Goal: Transaction & Acquisition: Obtain resource

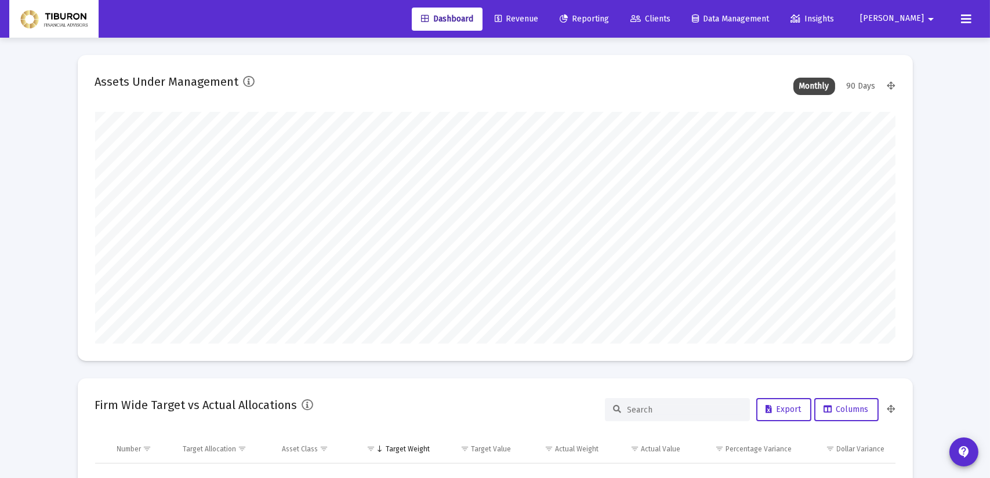
type input "[DATE]"
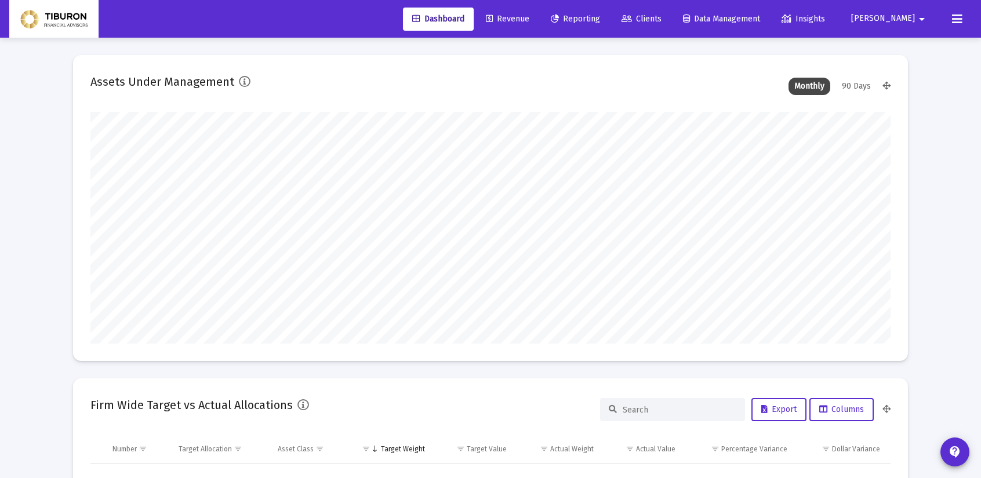
click at [600, 20] on span "Reporting" at bounding box center [575, 19] width 49 height 10
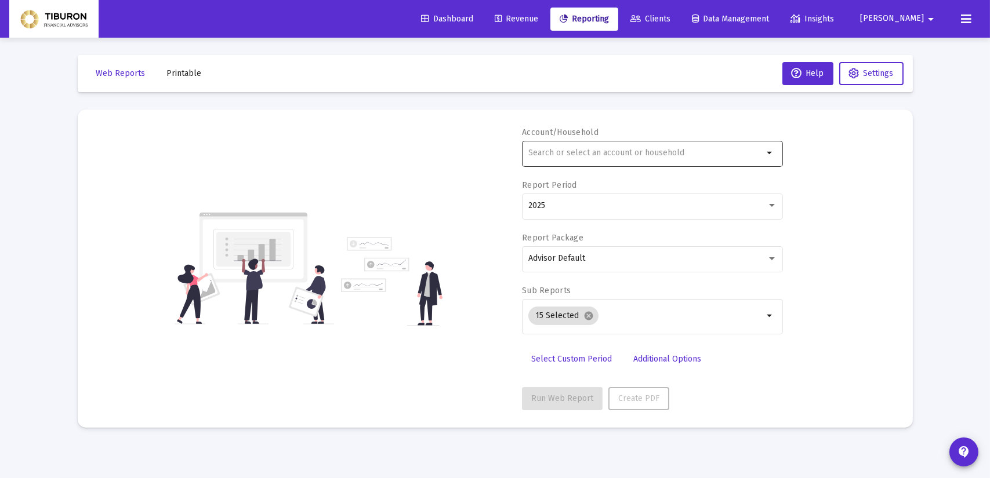
click at [770, 152] on mat-icon "arrow_drop_down" at bounding box center [770, 153] width 14 height 14
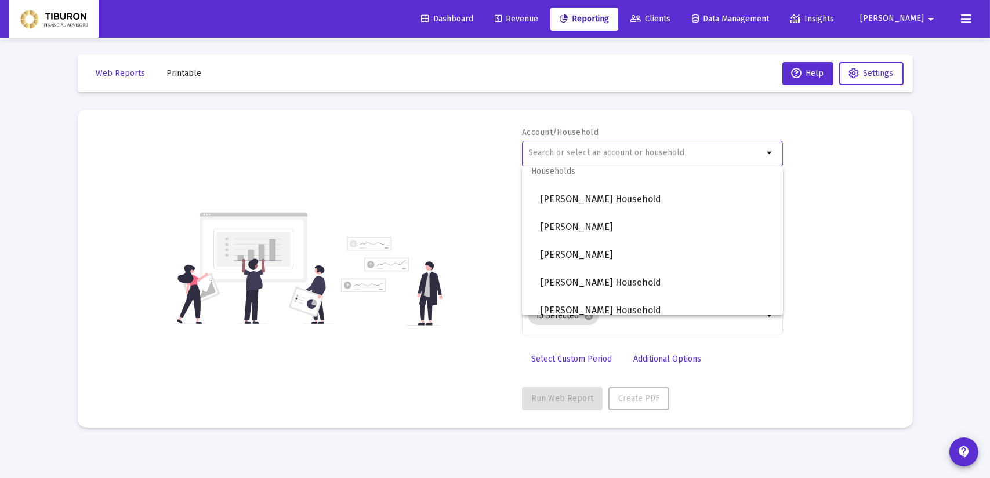
scroll to position [909, 0]
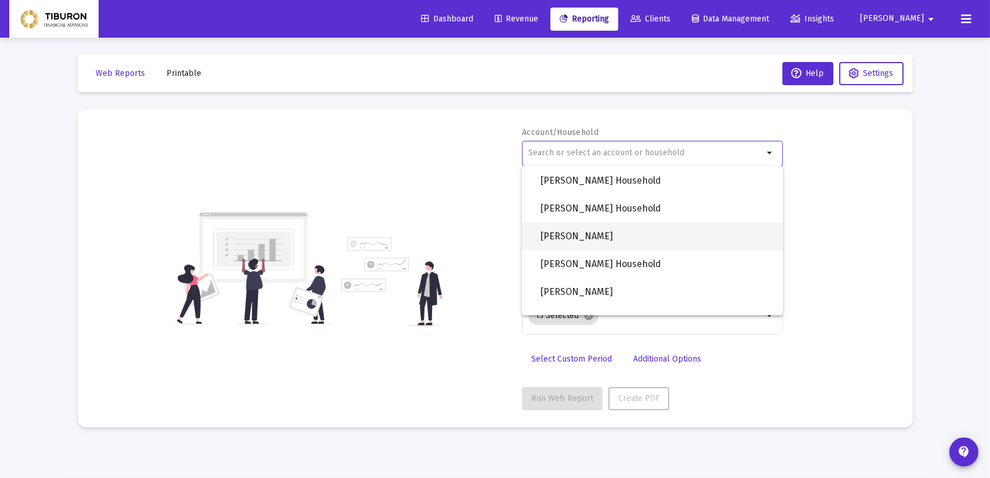
click at [631, 246] on span "[PERSON_NAME]" at bounding box center [656, 237] width 233 height 28
type input "[PERSON_NAME]"
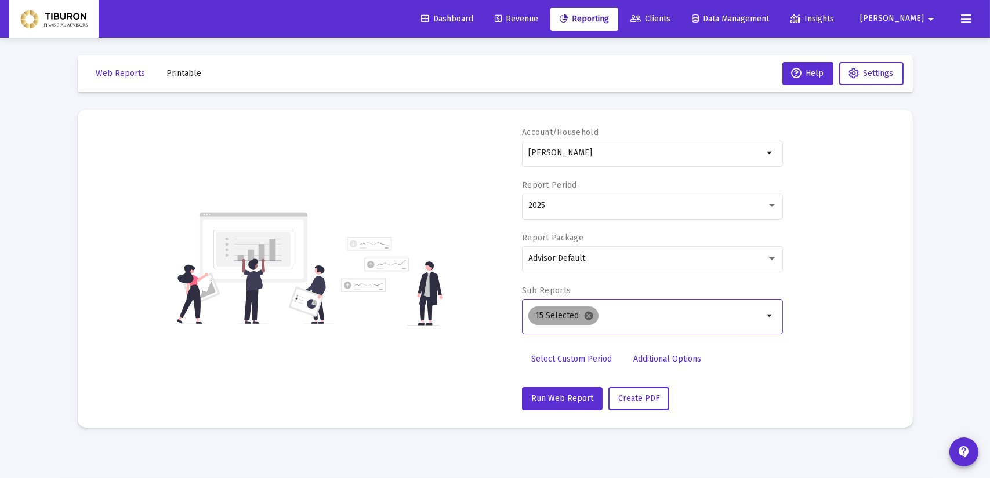
click at [586, 317] on mat-icon "cancel" at bounding box center [588, 316] width 10 height 10
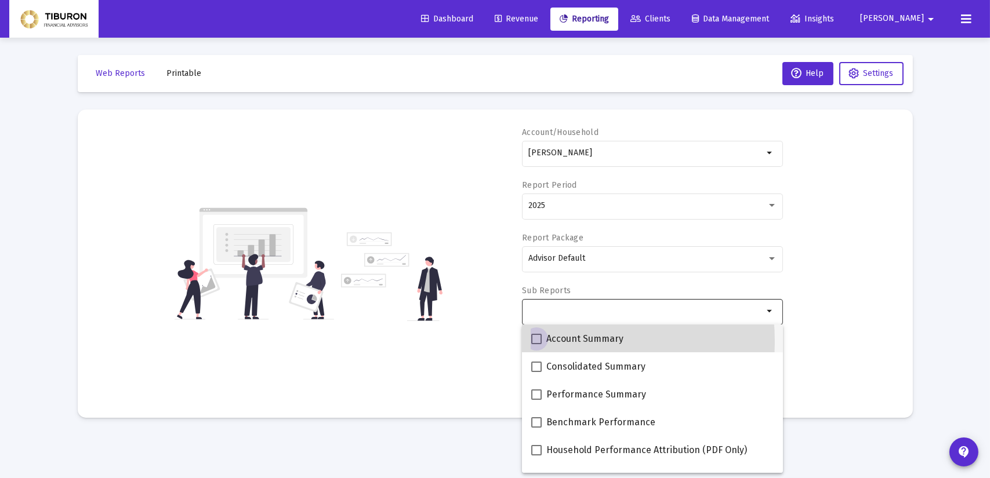
click at [534, 342] on span at bounding box center [536, 339] width 10 height 10
click at [536, 344] on input "Account Summary" at bounding box center [536, 344] width 1 height 1
checkbox input "true"
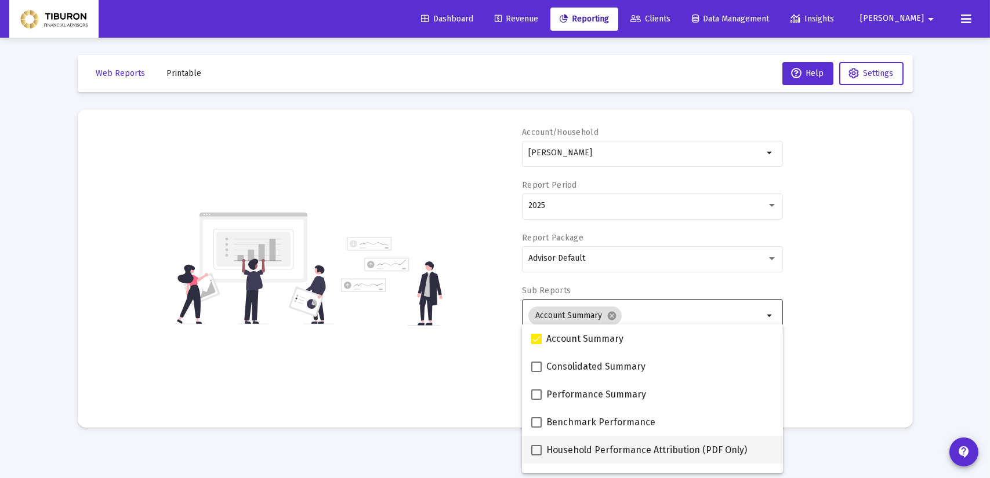
click at [539, 449] on span at bounding box center [536, 450] width 10 height 10
click at [536, 456] on input "Household Performance Attribution (PDF Only)" at bounding box center [536, 456] width 1 height 1
checkbox input "true"
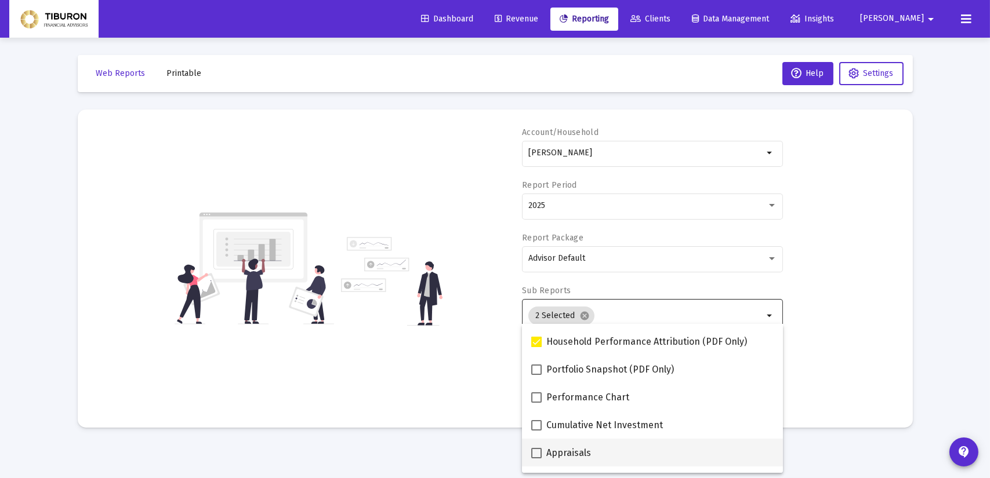
scroll to position [116, 0]
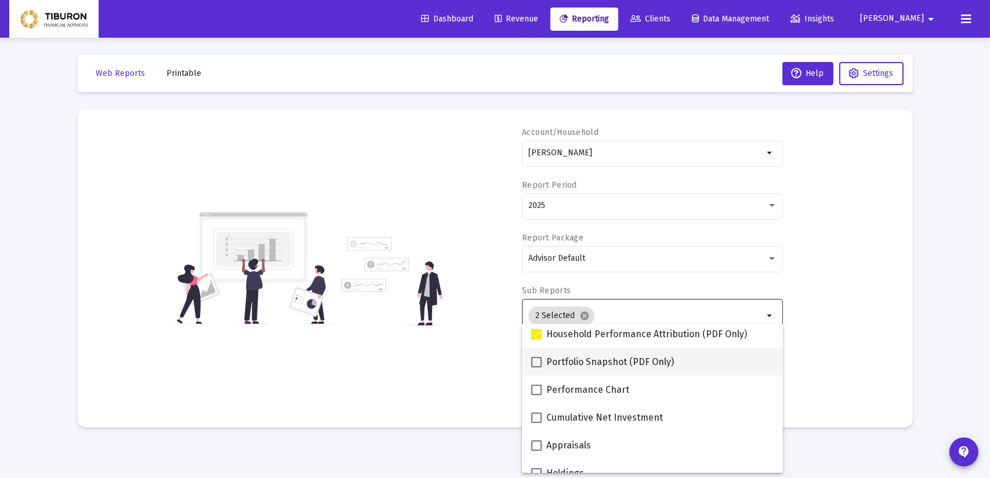
click at [536, 362] on span at bounding box center [536, 362] width 10 height 10
click at [536, 368] on input "Portfolio Snapshot (PDF Only)" at bounding box center [536, 368] width 1 height 1
checkbox input "true"
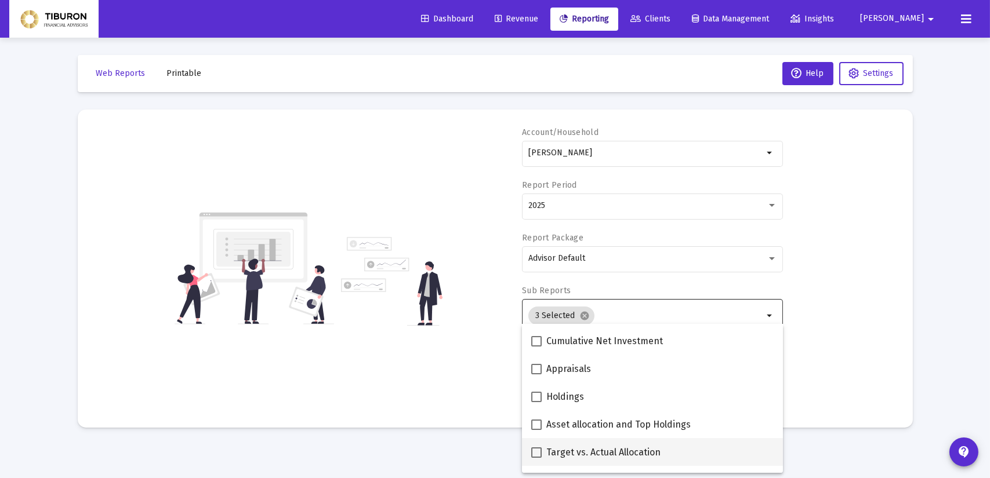
scroll to position [209, 0]
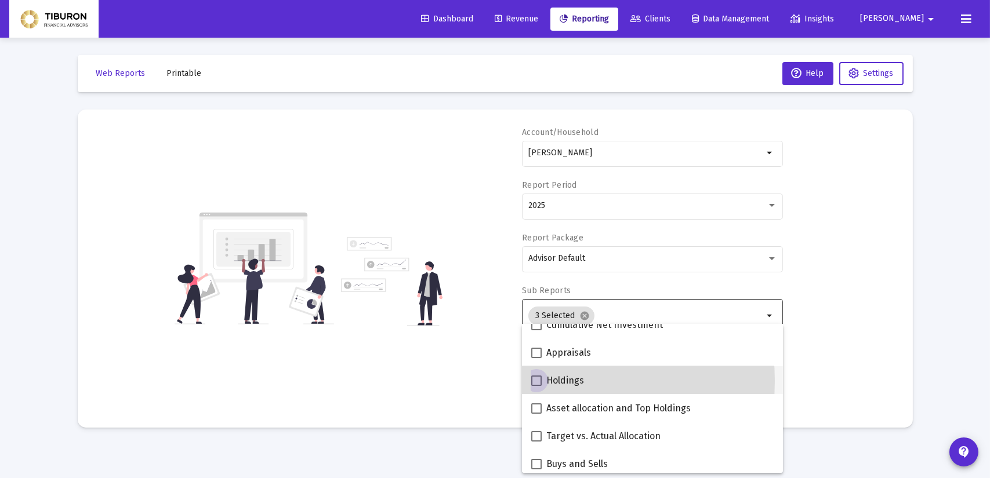
click at [533, 381] on span at bounding box center [536, 381] width 10 height 10
click at [536, 386] on input "Holdings" at bounding box center [536, 386] width 1 height 1
checkbox input "true"
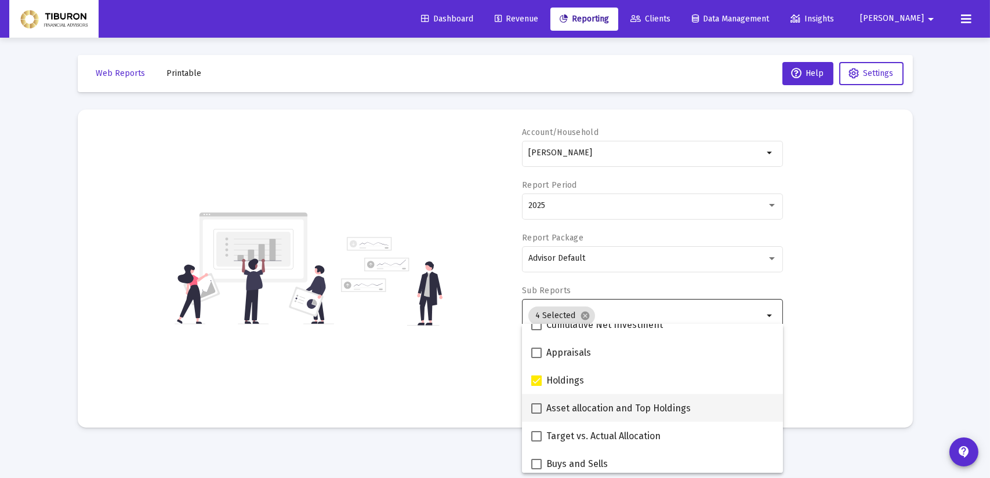
click at [535, 405] on span at bounding box center [536, 409] width 10 height 10
click at [536, 414] on input "Asset allocation and Top Holdings" at bounding box center [536, 414] width 1 height 1
checkbox input "true"
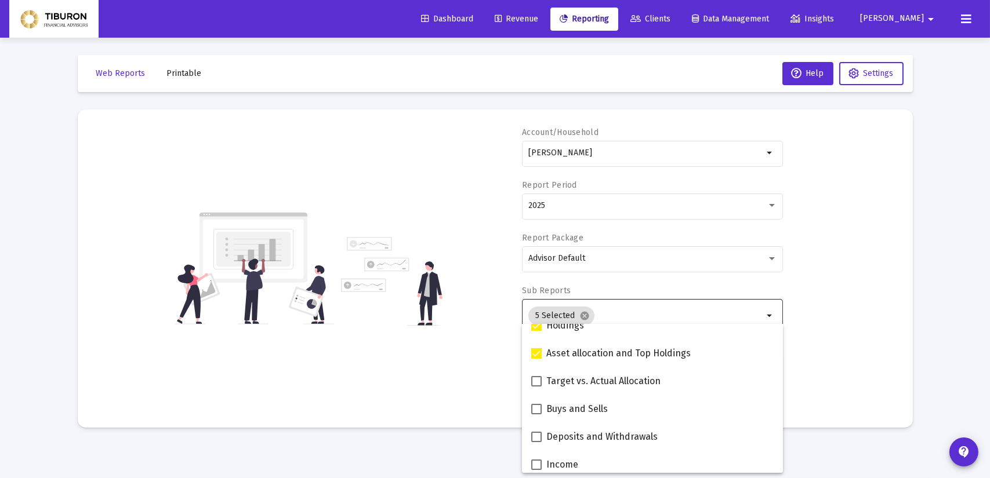
scroll to position [278, 0]
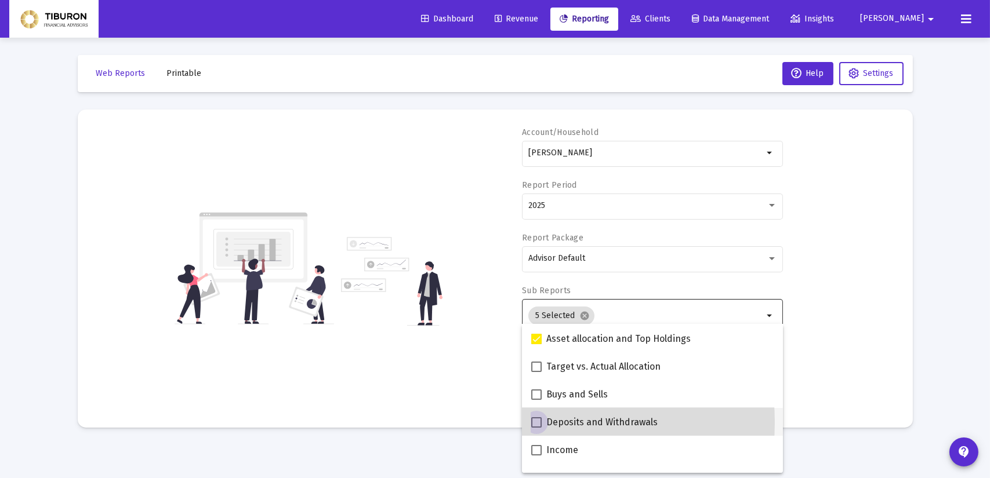
click at [538, 423] on span at bounding box center [536, 423] width 10 height 10
click at [536, 428] on input "Deposits and Withdrawals" at bounding box center [536, 428] width 1 height 1
checkbox input "true"
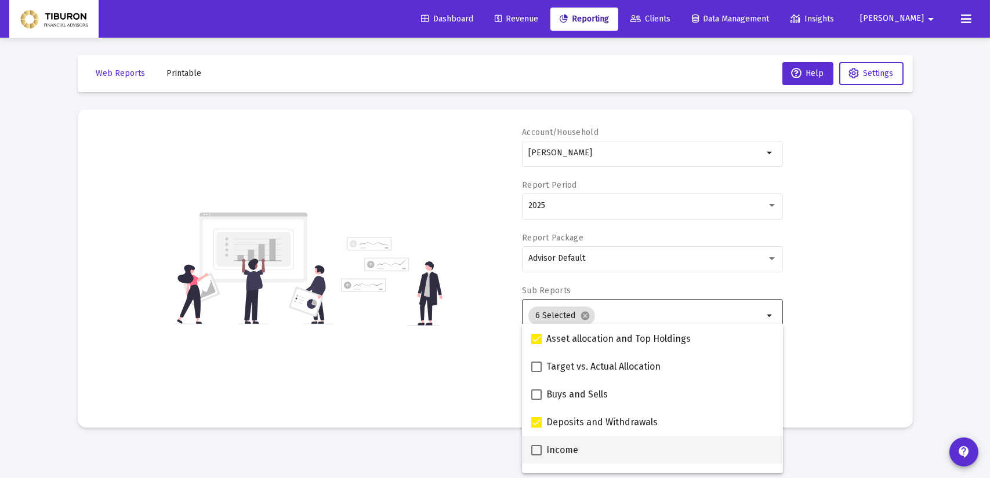
click at [535, 447] on span at bounding box center [536, 450] width 10 height 10
click at [536, 456] on input "Income" at bounding box center [536, 456] width 1 height 1
checkbox input "true"
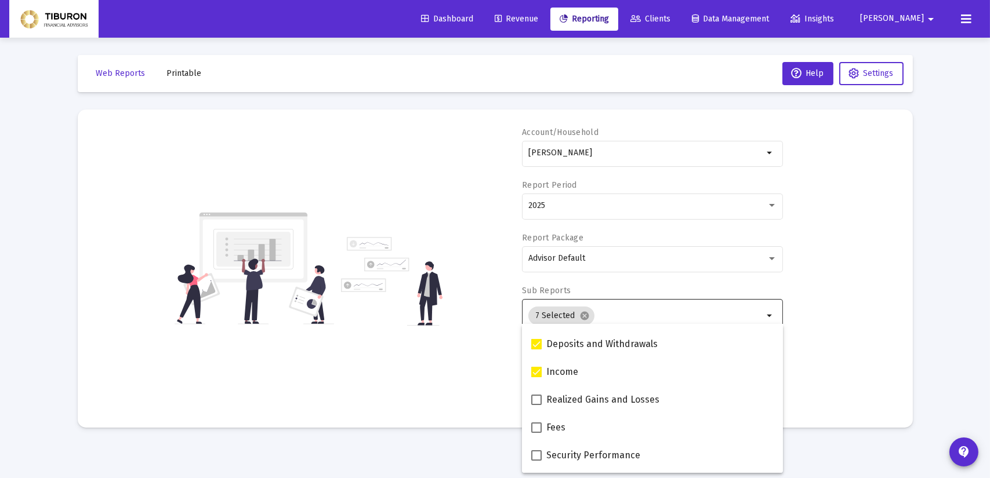
scroll to position [371, 0]
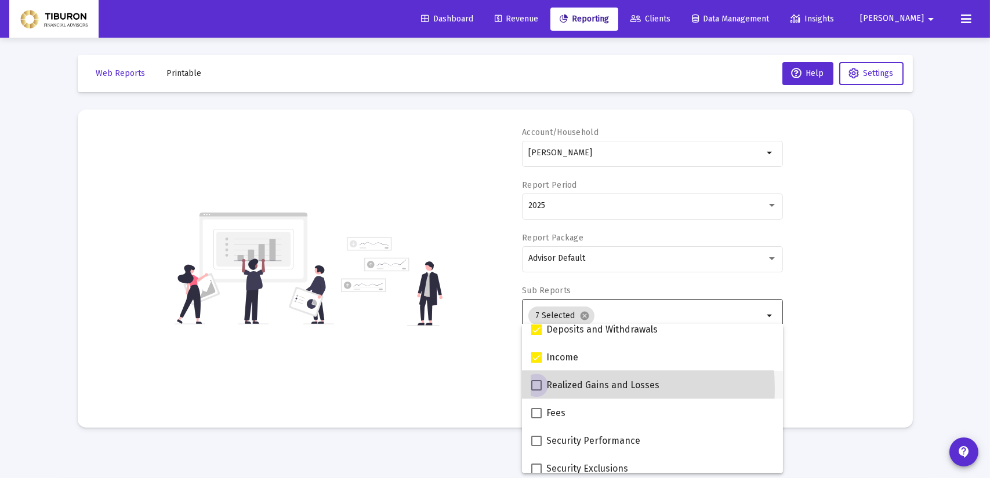
click at [536, 390] on span at bounding box center [536, 385] width 10 height 10
click at [536, 391] on input "Realized Gains and Losses" at bounding box center [536, 391] width 1 height 1
checkbox input "true"
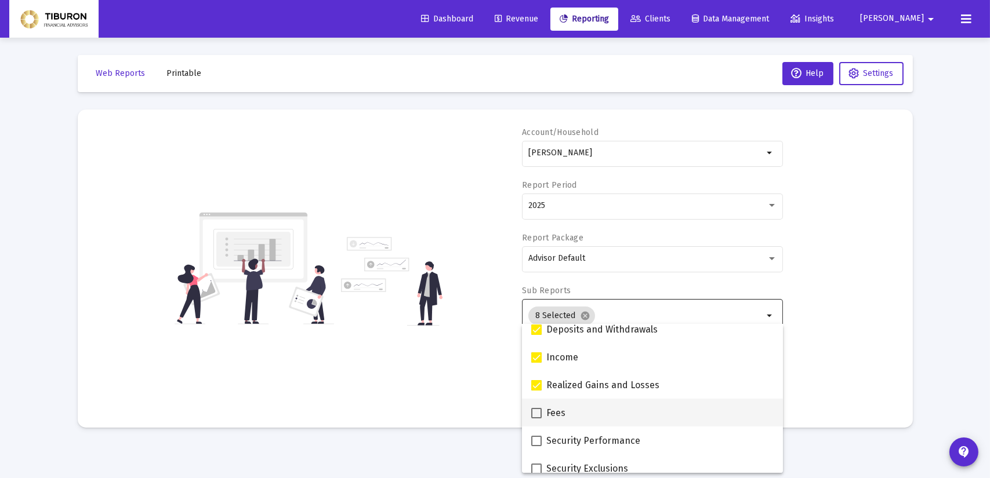
click at [538, 413] on span at bounding box center [536, 413] width 10 height 10
click at [536, 419] on input "Fees" at bounding box center [536, 419] width 1 height 1
checkbox input "true"
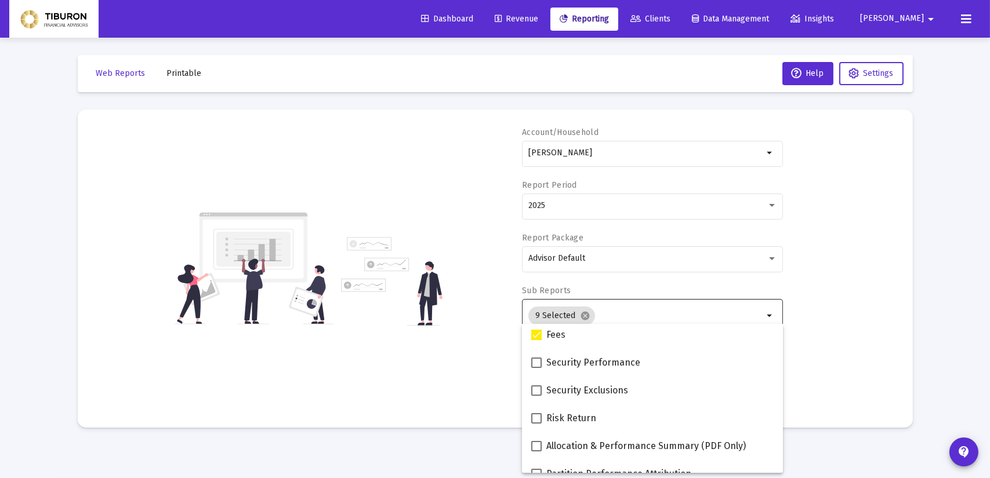
scroll to position [464, 0]
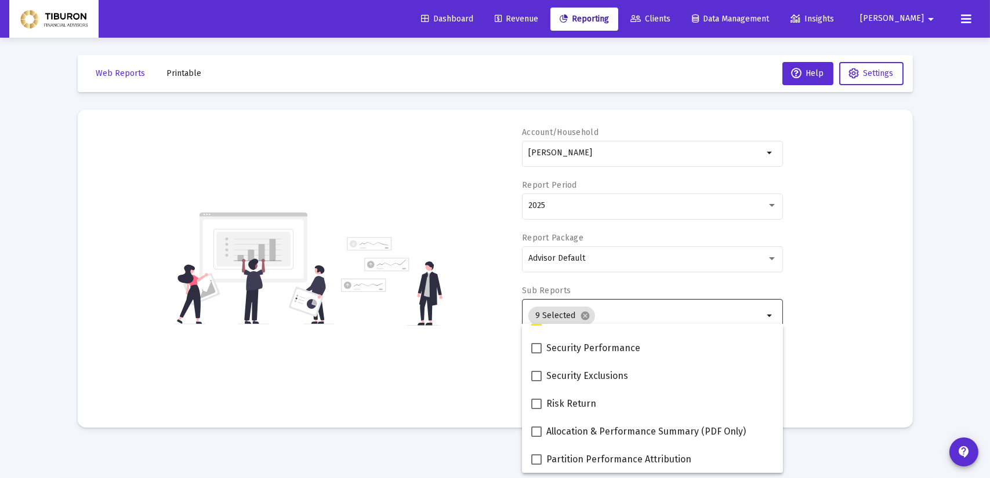
click at [837, 432] on div "Web Reports Printable Help Settings Account/Household [PERSON_NAME] arrow_drop_…" at bounding box center [495, 242] width 870 height 408
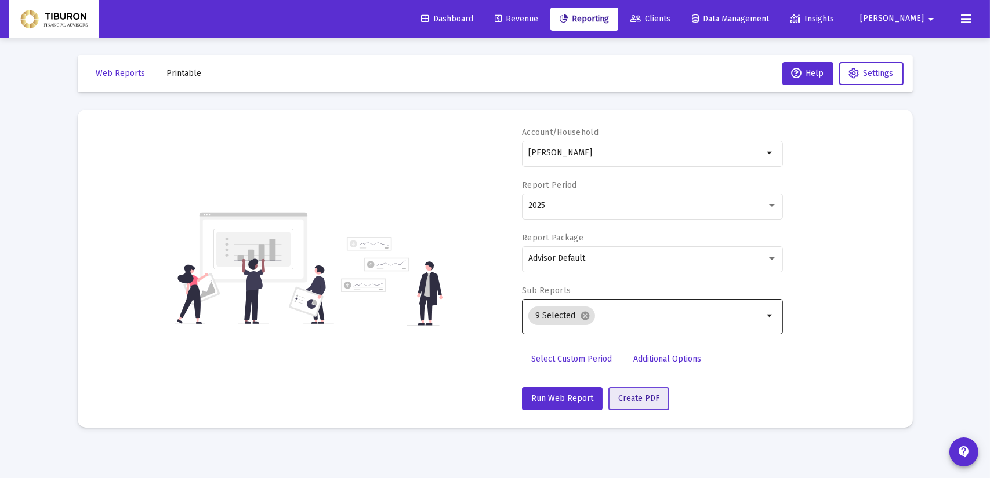
click at [642, 395] on span "Create PDF" at bounding box center [638, 399] width 41 height 10
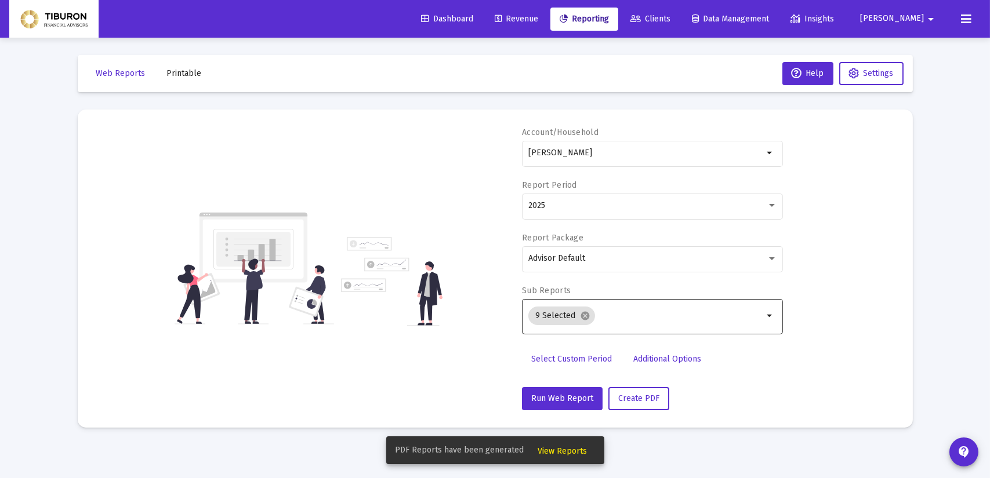
click at [558, 449] on span "View Reports" at bounding box center [562, 452] width 49 height 10
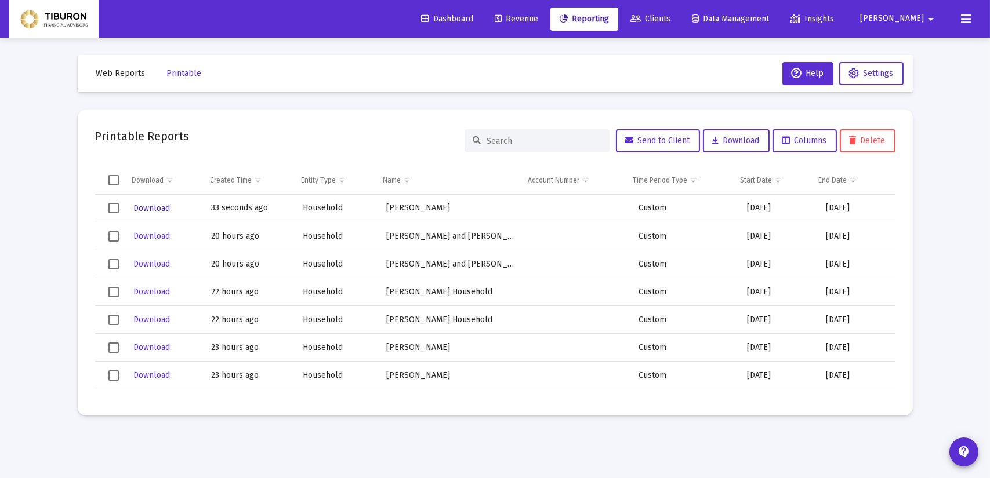
click at [144, 204] on span "Download" at bounding box center [151, 209] width 37 height 10
click at [114, 71] on span "Web Reports" at bounding box center [120, 73] width 49 height 10
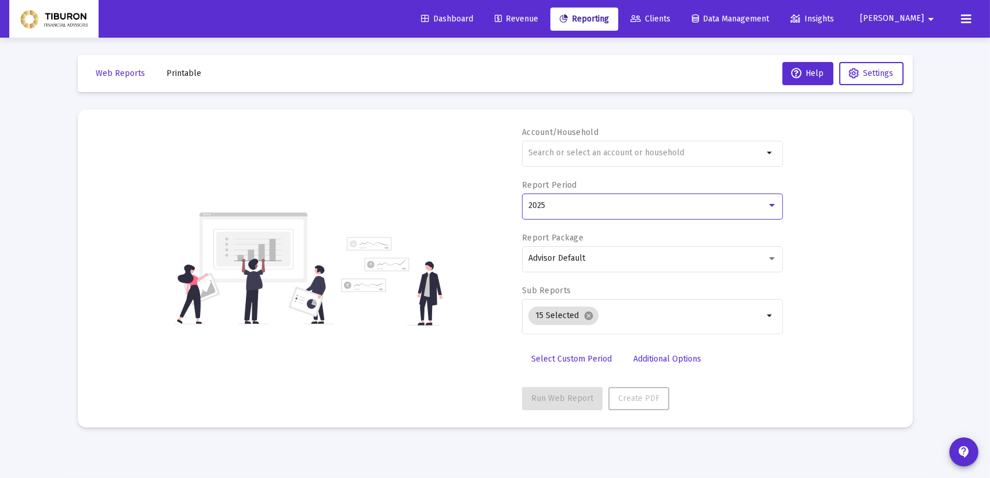
click at [772, 208] on div at bounding box center [772, 205] width 10 height 9
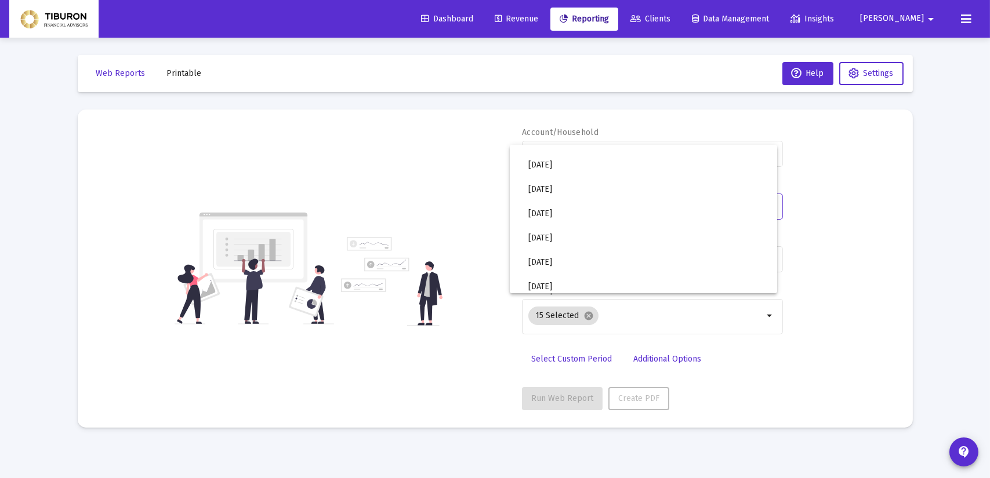
scroll to position [387, 0]
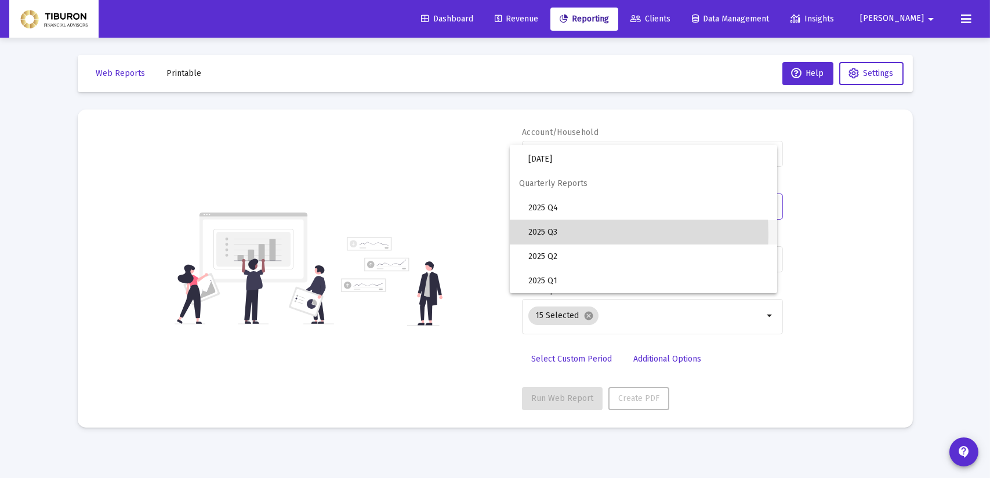
click at [530, 235] on span "2025 Q3" at bounding box center [648, 232] width 240 height 24
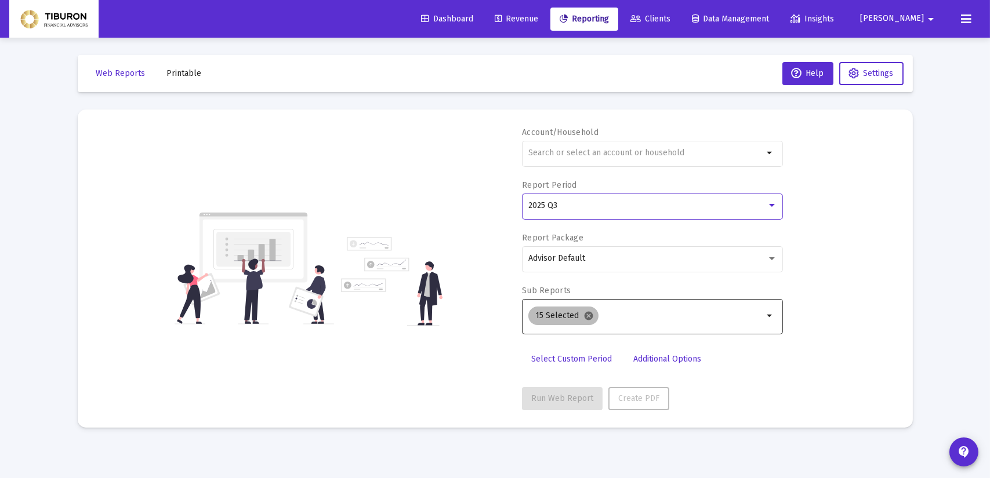
click at [586, 314] on mat-icon "cancel" at bounding box center [588, 316] width 10 height 10
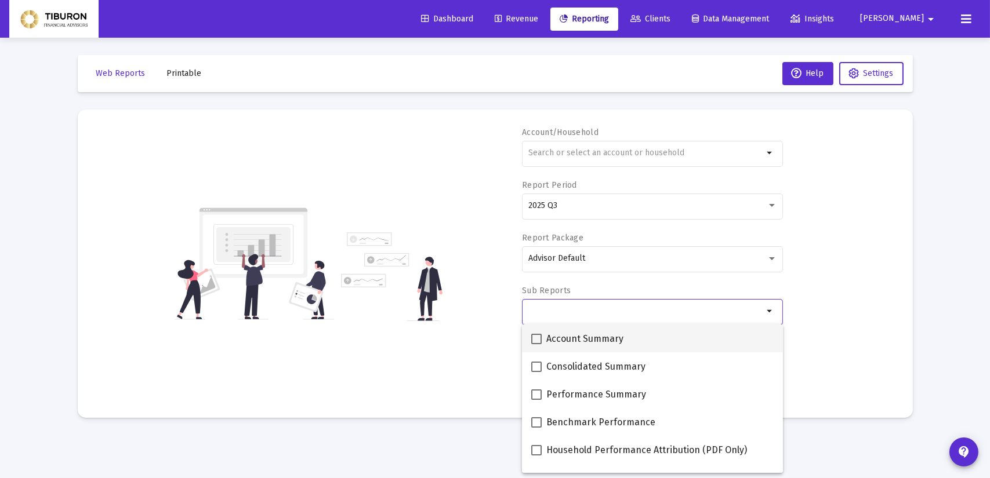
click at [537, 339] on span at bounding box center [536, 339] width 10 height 10
click at [536, 344] on input "Account Summary" at bounding box center [536, 344] width 1 height 1
checkbox input "true"
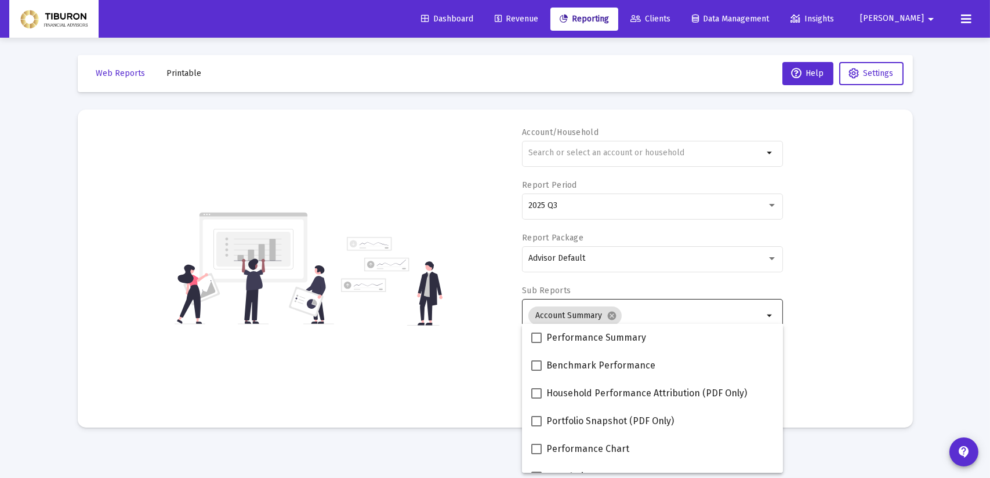
scroll to position [70, 0]
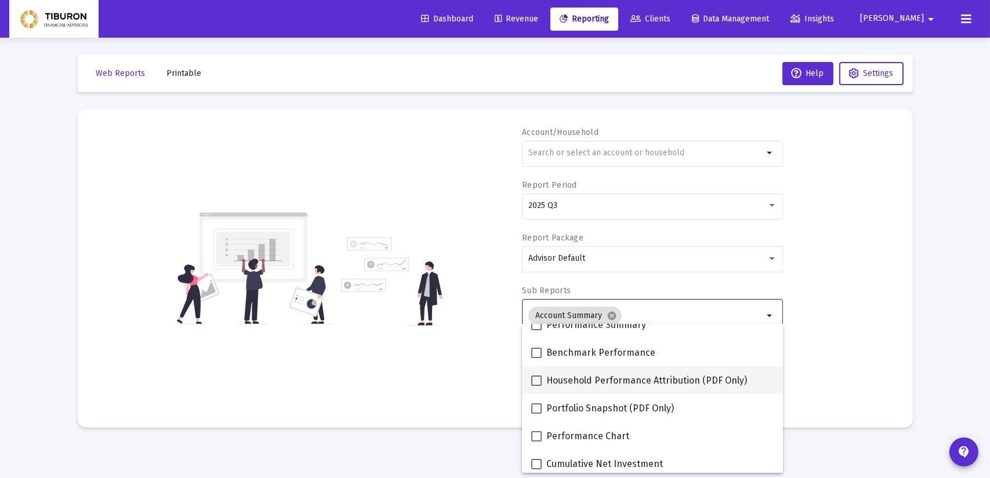
click at [534, 380] on span at bounding box center [536, 381] width 10 height 10
click at [536, 386] on input "Household Performance Attribution (PDF Only)" at bounding box center [536, 386] width 1 height 1
checkbox input "true"
click at [539, 408] on span at bounding box center [536, 409] width 10 height 10
click at [536, 414] on input "Portfolio Snapshot (PDF Only)" at bounding box center [536, 414] width 1 height 1
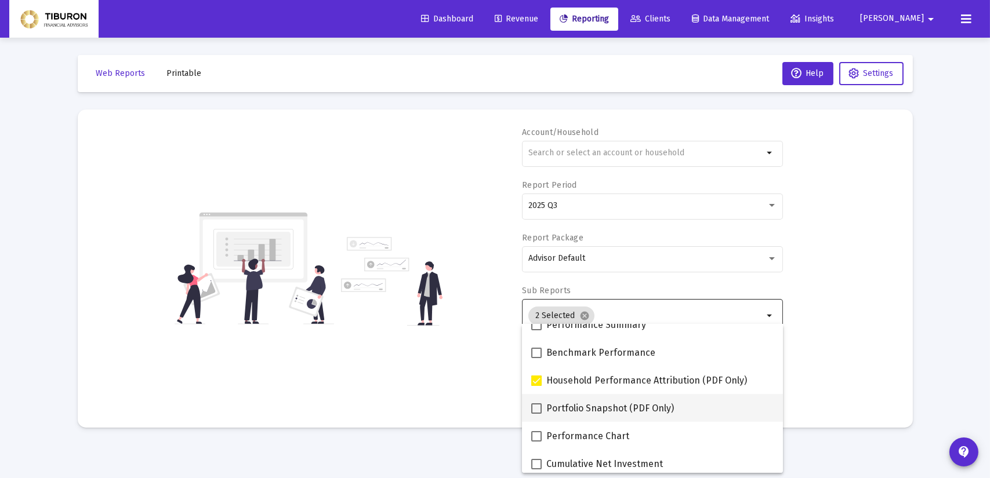
checkbox input "true"
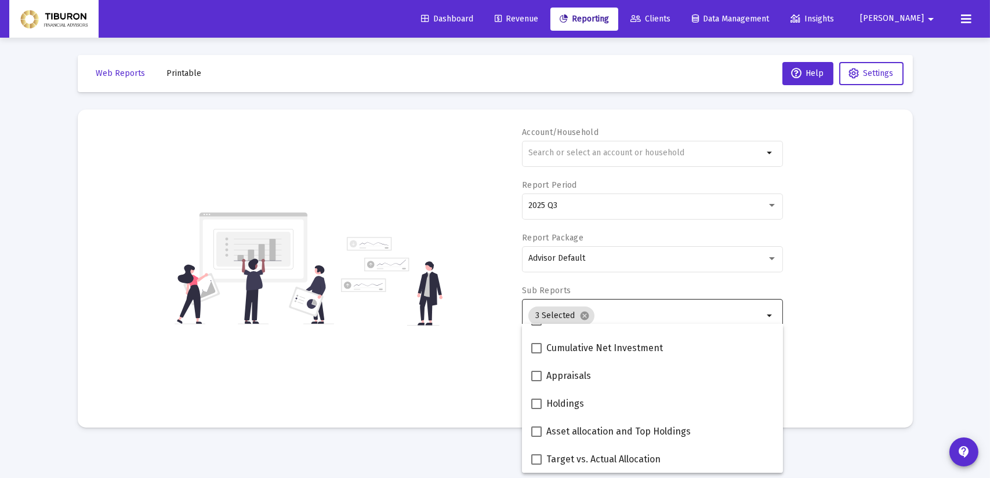
scroll to position [209, 0]
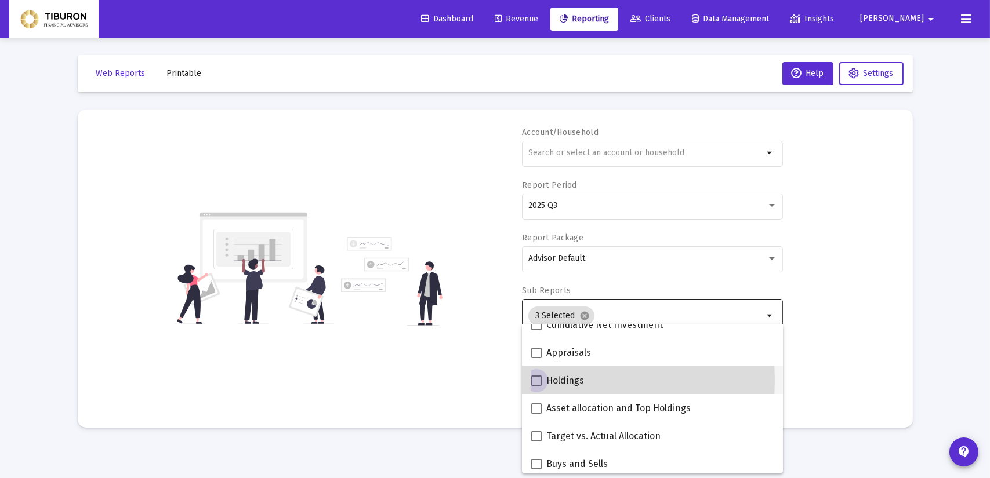
click at [533, 380] on span at bounding box center [536, 381] width 10 height 10
click at [536, 386] on input "Holdings" at bounding box center [536, 386] width 1 height 1
checkbox input "true"
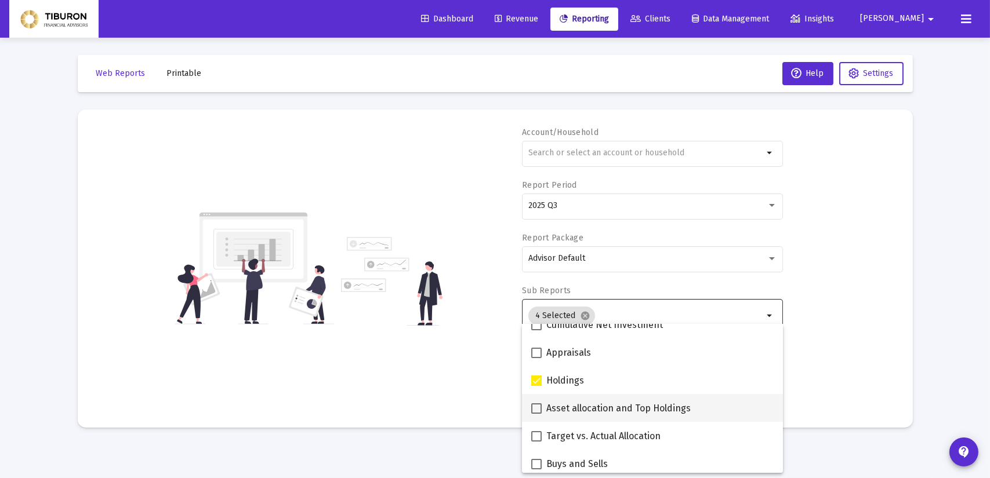
click at [535, 411] on span at bounding box center [536, 409] width 10 height 10
click at [536, 414] on input "Asset allocation and Top Holdings" at bounding box center [536, 414] width 1 height 1
checkbox input "true"
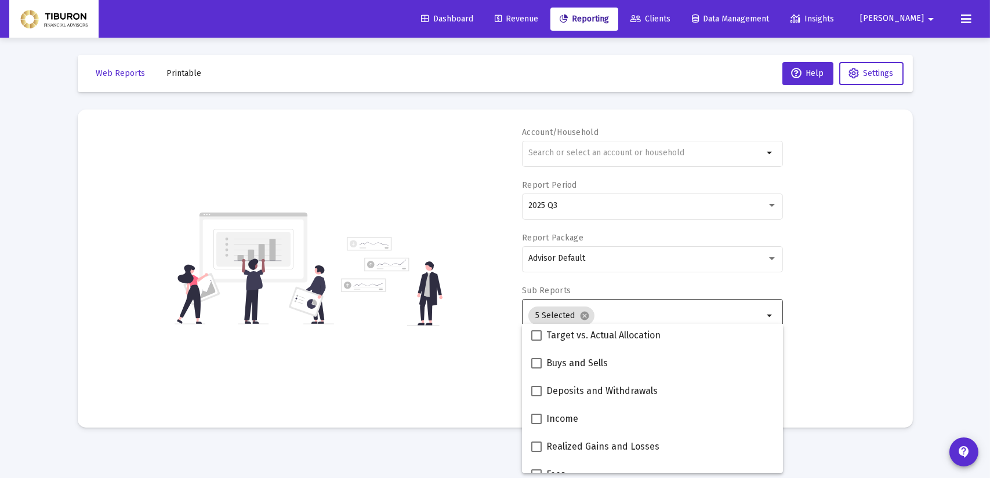
scroll to position [325, 0]
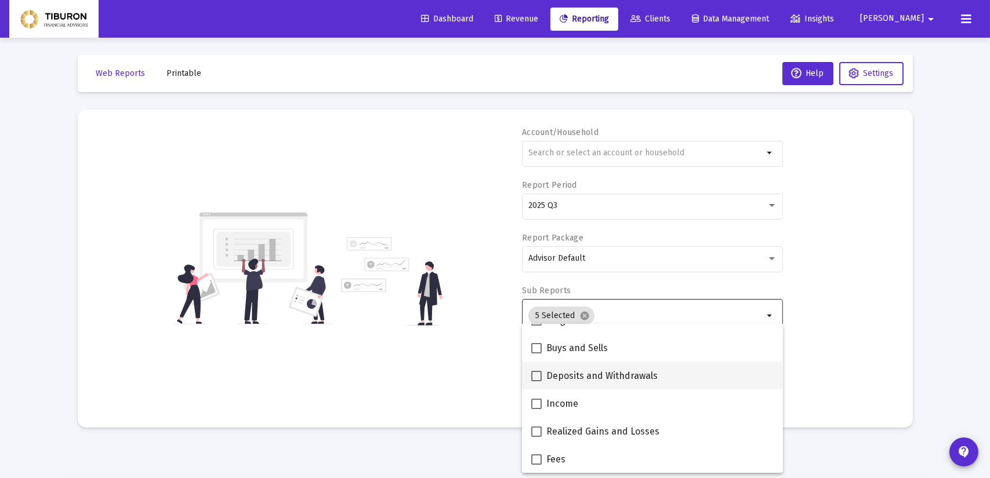
click at [535, 375] on span at bounding box center [536, 376] width 10 height 10
click at [536, 382] on input "Deposits and Withdrawals" at bounding box center [536, 382] width 1 height 1
checkbox input "true"
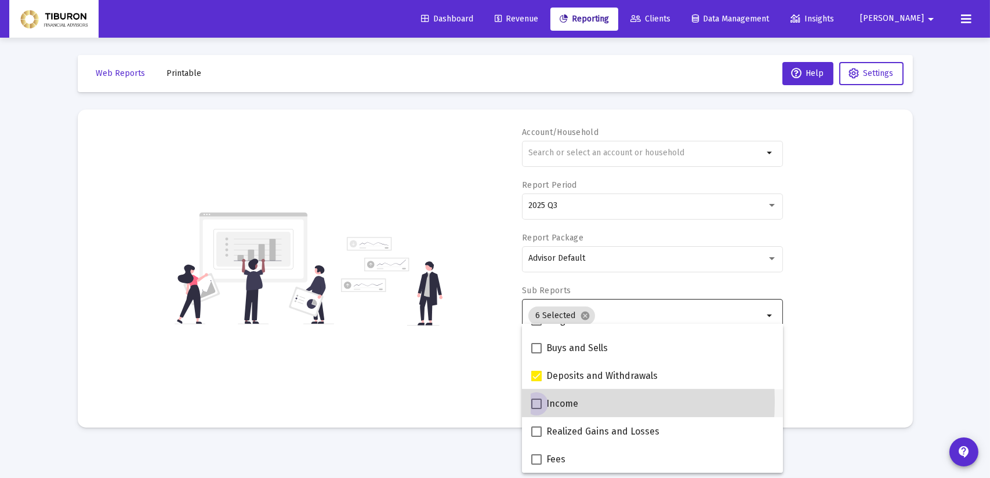
click at [533, 402] on span at bounding box center [536, 404] width 10 height 10
click at [536, 409] on input "Income" at bounding box center [536, 409] width 1 height 1
checkbox input "true"
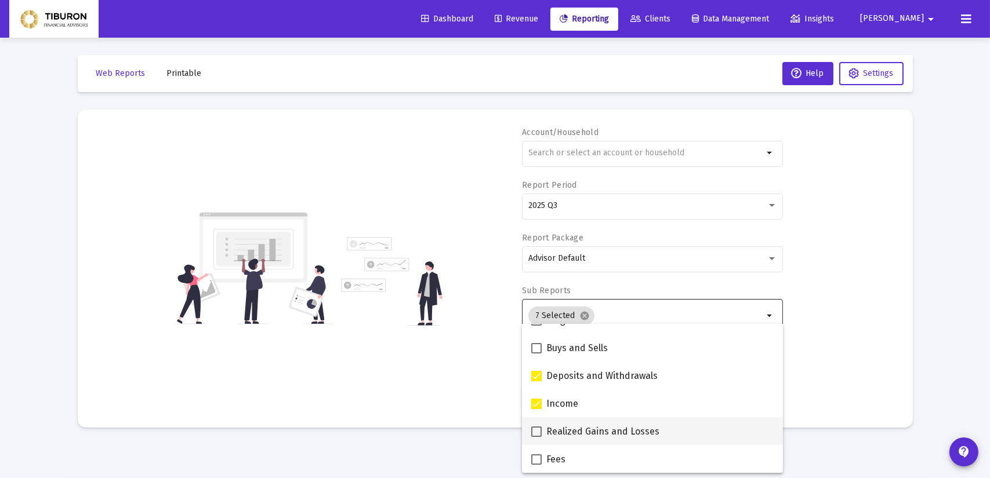
click at [534, 430] on span at bounding box center [536, 432] width 10 height 10
click at [536, 437] on input "Realized Gains and Losses" at bounding box center [536, 437] width 1 height 1
checkbox input "true"
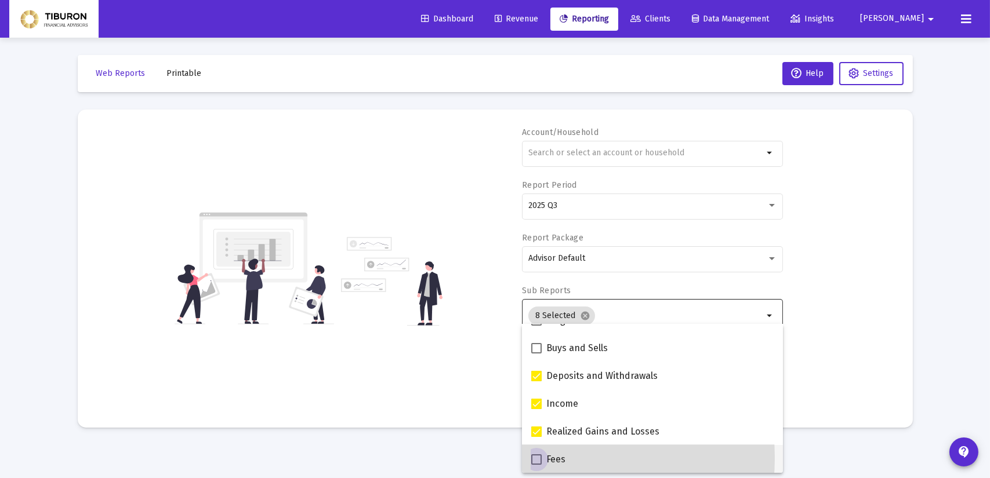
click at [538, 458] on span at bounding box center [536, 460] width 10 height 10
click at [536, 465] on input "Fees" at bounding box center [536, 465] width 1 height 1
checkbox input "true"
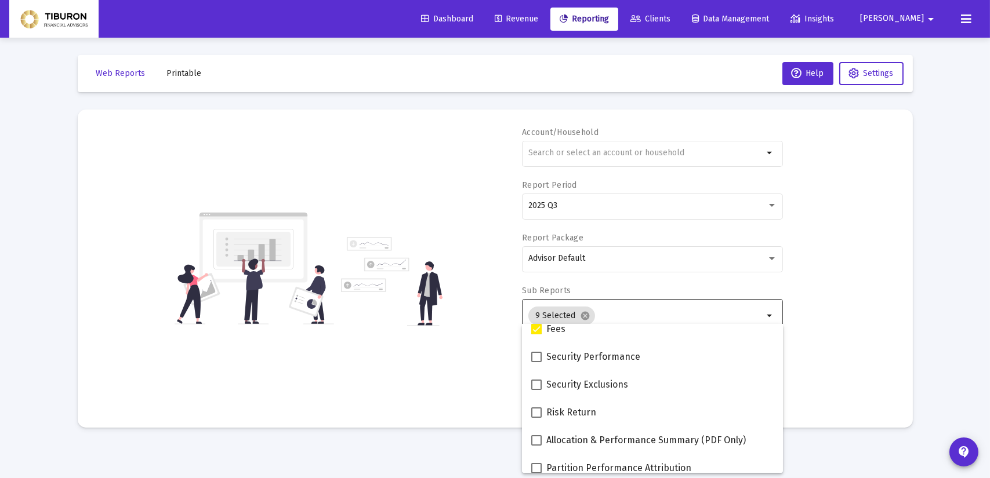
scroll to position [464, 0]
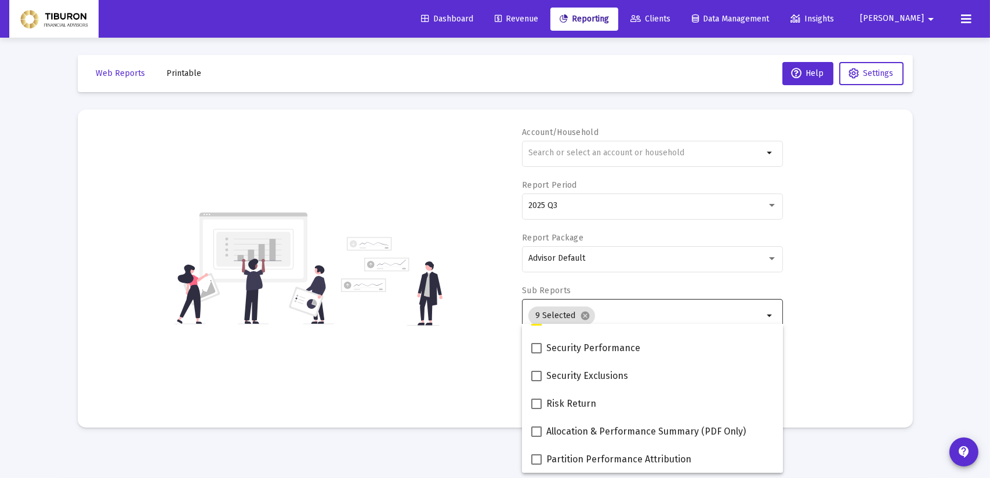
click at [794, 451] on mat-sidenav-content "Loading... Web Reports Printable Help Settings Account/Household arrow_drop_dow…" at bounding box center [495, 239] width 870 height 478
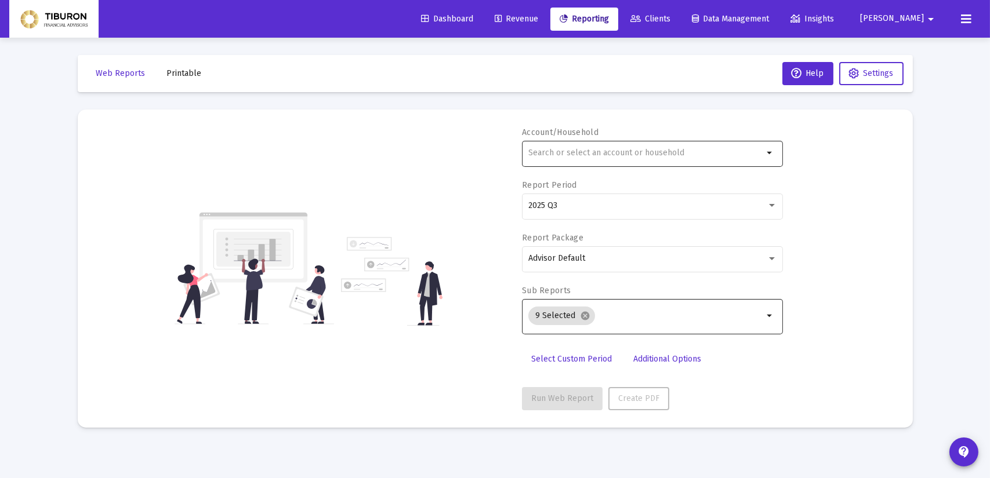
click at [772, 150] on mat-icon "arrow_drop_down" at bounding box center [770, 153] width 14 height 14
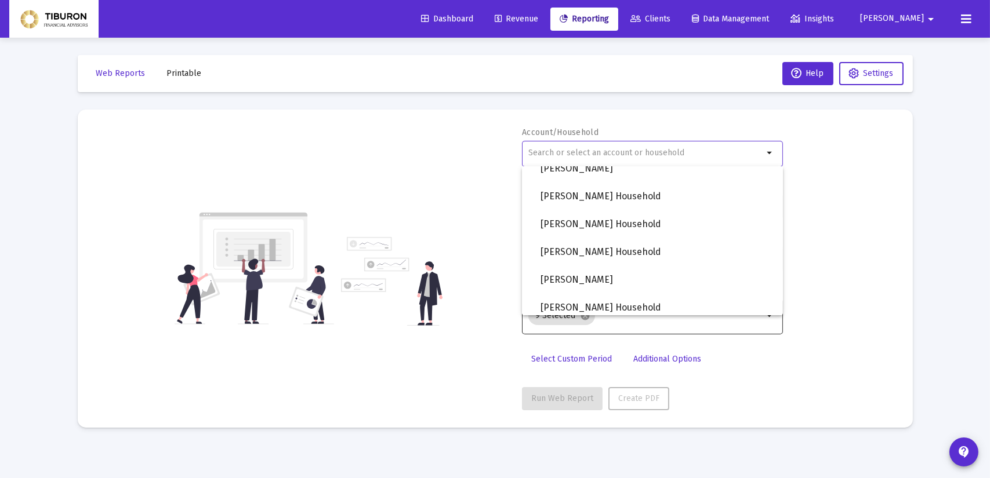
scroll to position [877, 0]
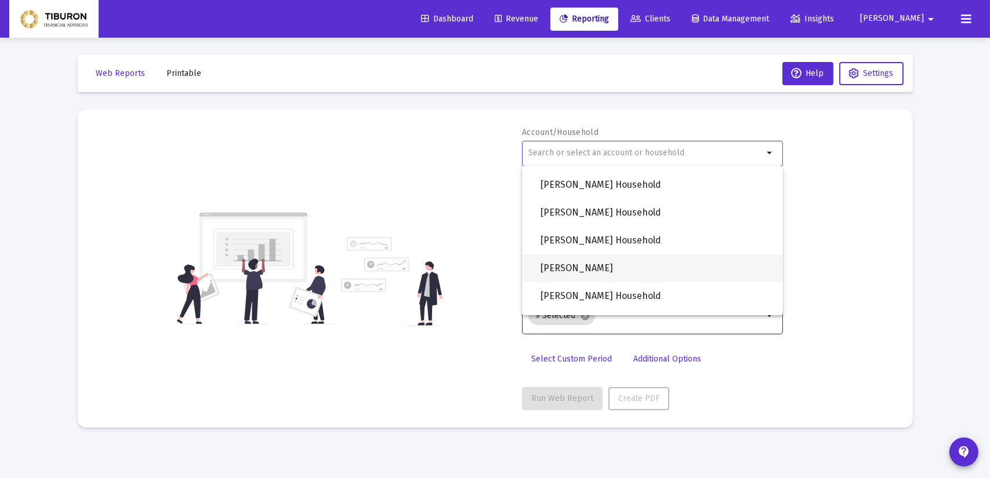
click at [581, 274] on span "[PERSON_NAME]" at bounding box center [656, 269] width 233 height 28
type input "[PERSON_NAME]"
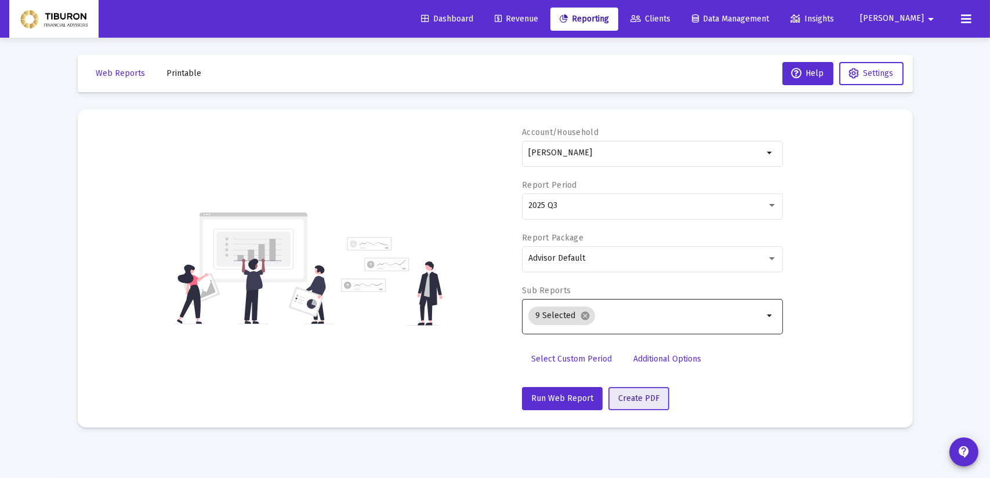
click at [633, 396] on span "Create PDF" at bounding box center [638, 399] width 41 height 10
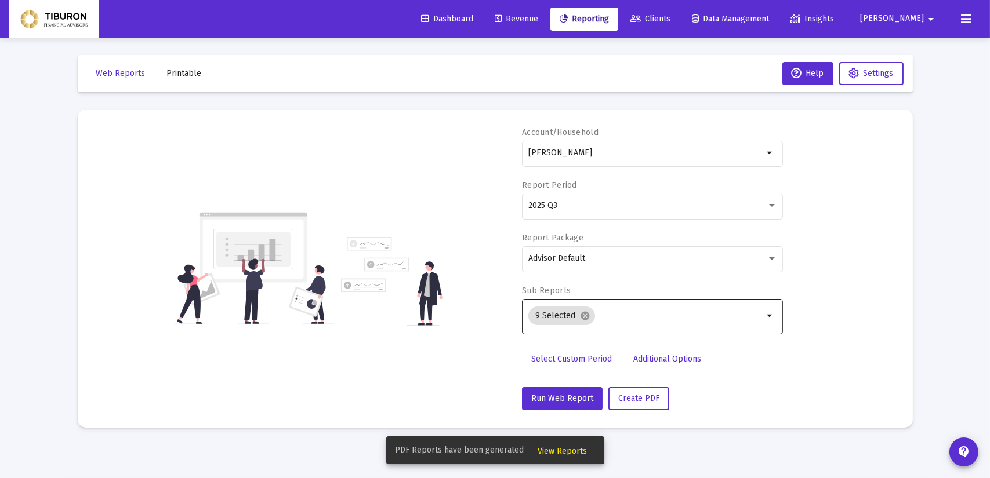
click at [550, 448] on span "View Reports" at bounding box center [562, 452] width 49 height 10
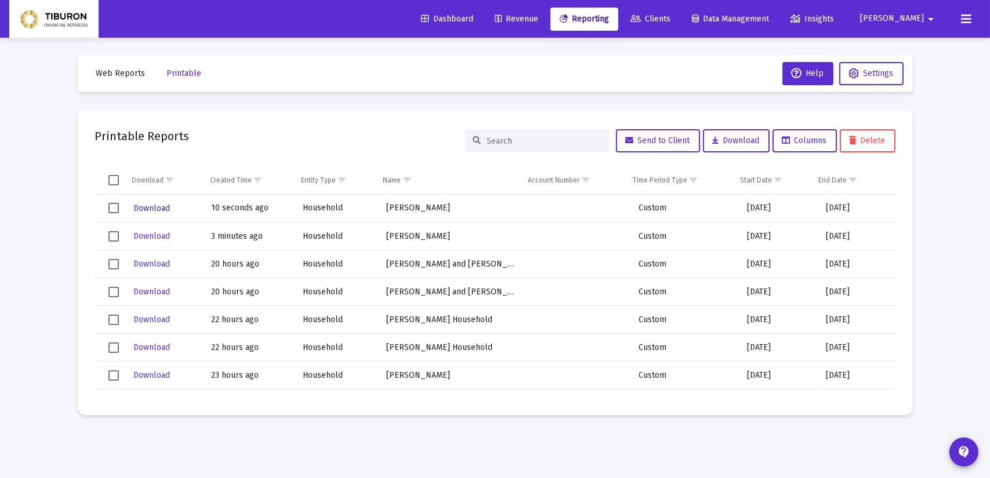
click at [148, 207] on span "Download" at bounding box center [151, 209] width 37 height 10
